Goal: Task Accomplishment & Management: Use online tool/utility

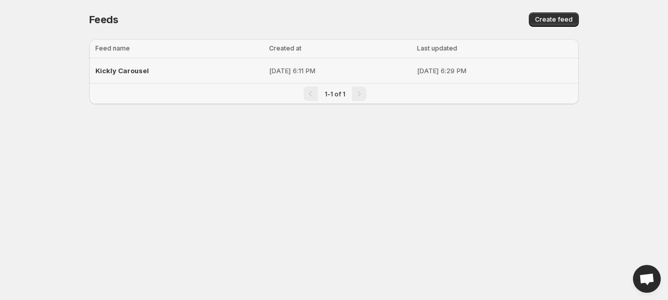
click at [124, 64] on div "Kickly Carousel" at bounding box center [179, 70] width 168 height 19
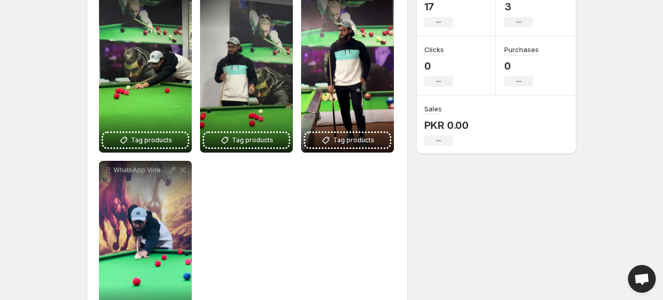
scroll to position [176, 0]
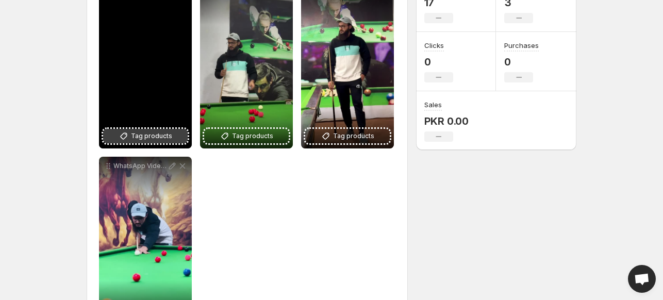
click at [152, 138] on span "Tag products" at bounding box center [151, 136] width 41 height 10
click at [159, 138] on span "Tag products" at bounding box center [151, 136] width 41 height 10
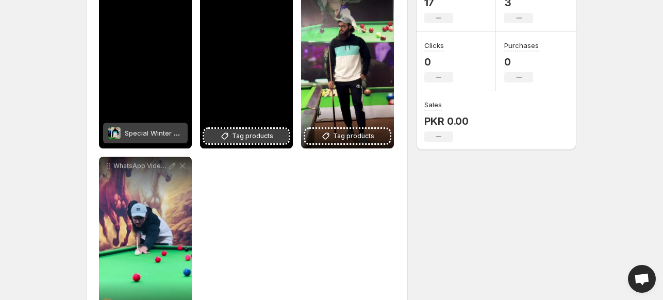
click at [258, 137] on span "Tag products" at bounding box center [252, 136] width 41 height 10
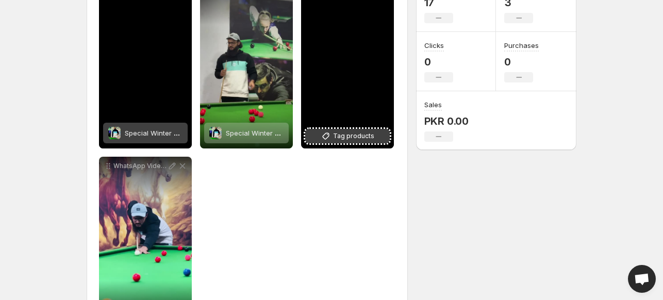
click at [340, 134] on span "Tag products" at bounding box center [353, 136] width 41 height 10
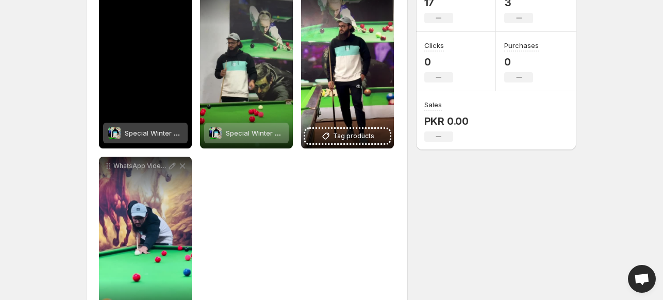
scroll to position [223, 0]
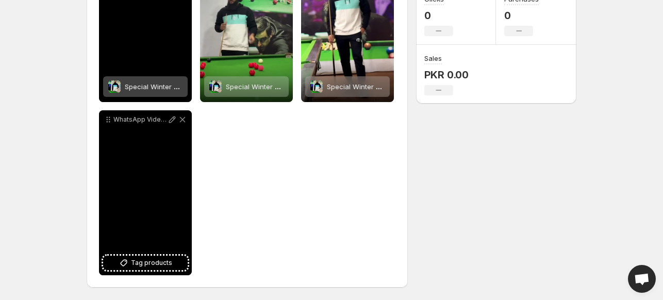
drag, startPoint x: 164, startPoint y: 250, endPoint x: 167, endPoint y: 255, distance: 6.0
click at [167, 255] on div "WhatsApp Video [DATE] at 182746 Tag products" at bounding box center [145, 192] width 93 height 165
click at [167, 256] on div "Tag products" at bounding box center [145, 263] width 85 height 14
click at [153, 261] on span "Tag products" at bounding box center [151, 263] width 41 height 10
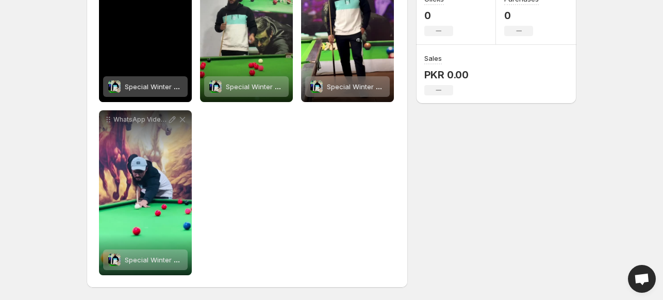
scroll to position [0, 0]
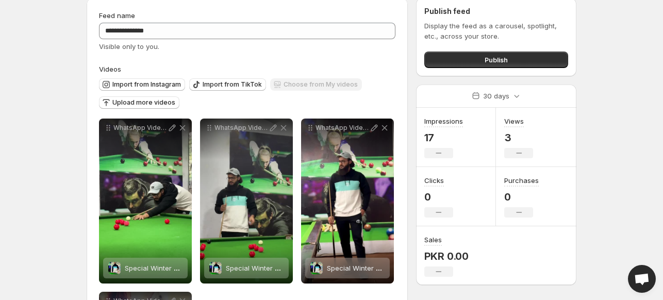
scroll to position [111, 0]
